Goal: Transaction & Acquisition: Download file/media

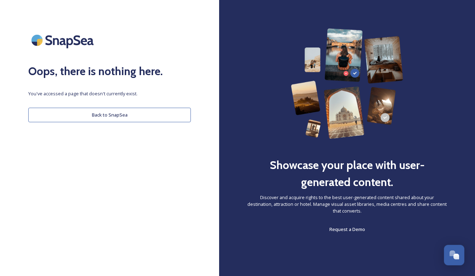
click at [149, 111] on button "Back to SnapSea" at bounding box center [109, 115] width 163 height 15
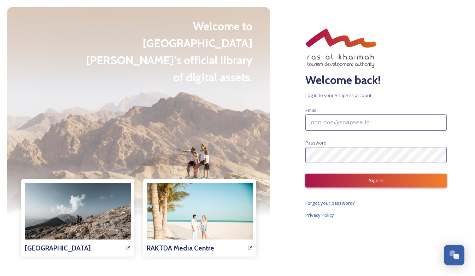
click at [351, 120] on input at bounding box center [376, 122] width 141 height 16
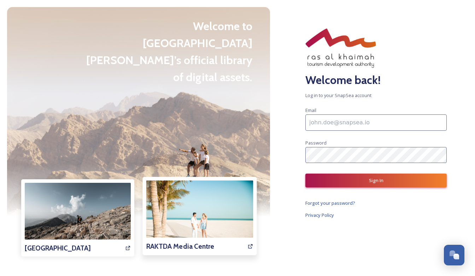
click at [185, 250] on h3 "RAKTDA Media Centre" at bounding box center [180, 246] width 68 height 10
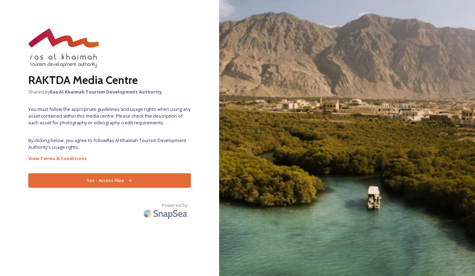
click at [112, 184] on button "Yes - Access Files" at bounding box center [109, 180] width 163 height 15
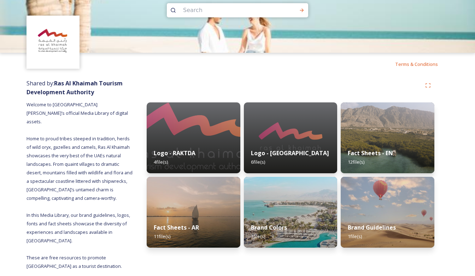
scroll to position [11, 0]
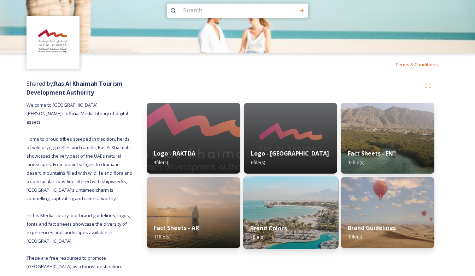
click at [289, 214] on img at bounding box center [290, 212] width 95 height 72
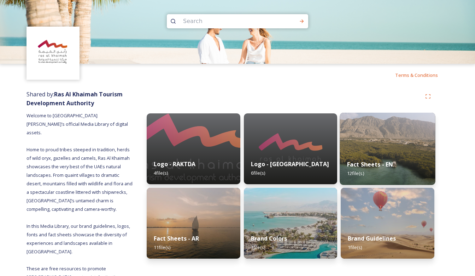
click at [389, 134] on img at bounding box center [387, 148] width 95 height 72
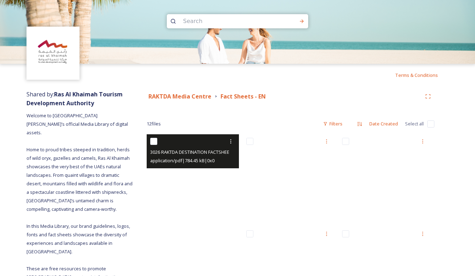
click at [207, 157] on div "application/pdf | 784.45 kB | 0 x 0" at bounding box center [193, 160] width 87 height 8
click at [156, 141] on input "checkbox" at bounding box center [153, 141] width 7 height 7
checkbox input "true"
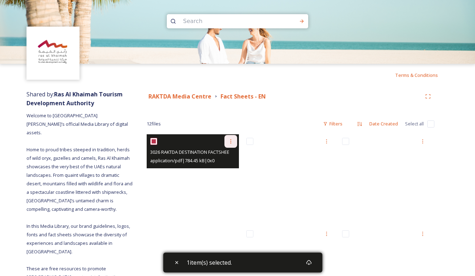
click at [228, 144] on div at bounding box center [231, 141] width 13 height 13
click at [220, 169] on span "Download" at bounding box center [223, 170] width 22 height 7
